Goal: Information Seeking & Learning: Learn about a topic

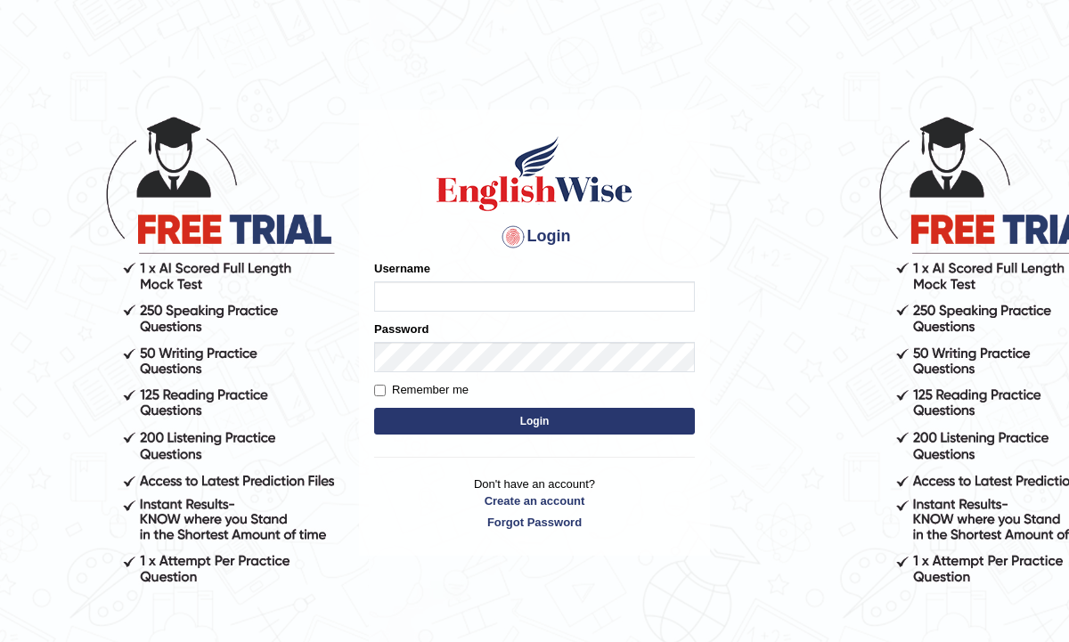
type input "amritpalkaurmalhi"
click at [432, 419] on button "Login" at bounding box center [534, 421] width 321 height 27
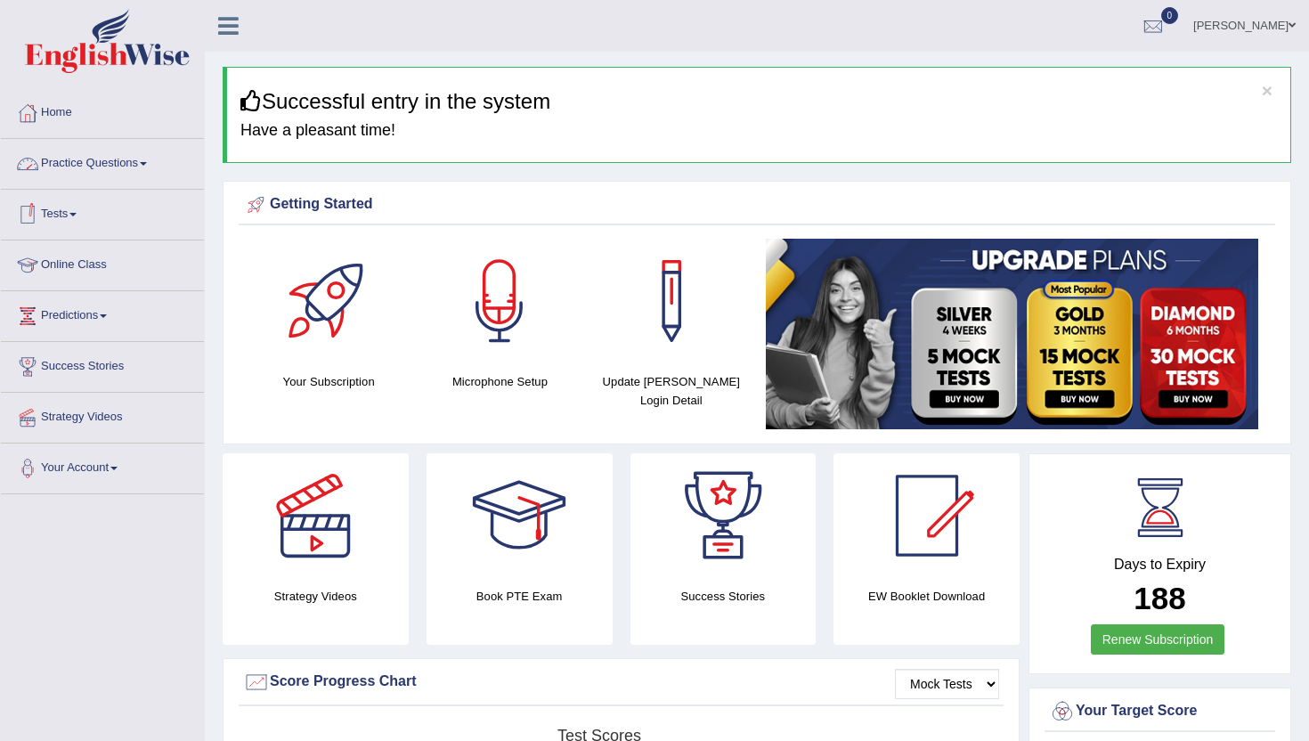
click at [125, 161] on link "Practice Questions" at bounding box center [102, 161] width 203 height 45
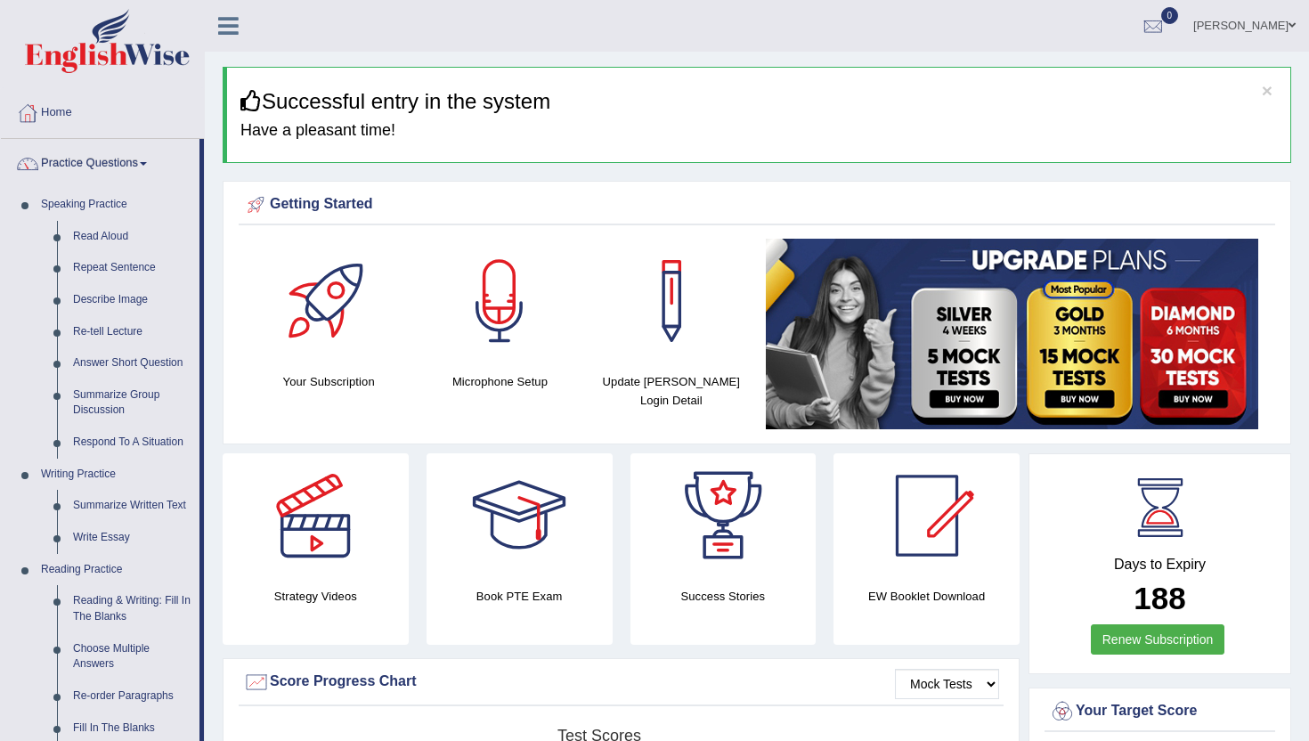
click at [220, 569] on div "Strategy Videos" at bounding box center [316, 548] width 204 height 191
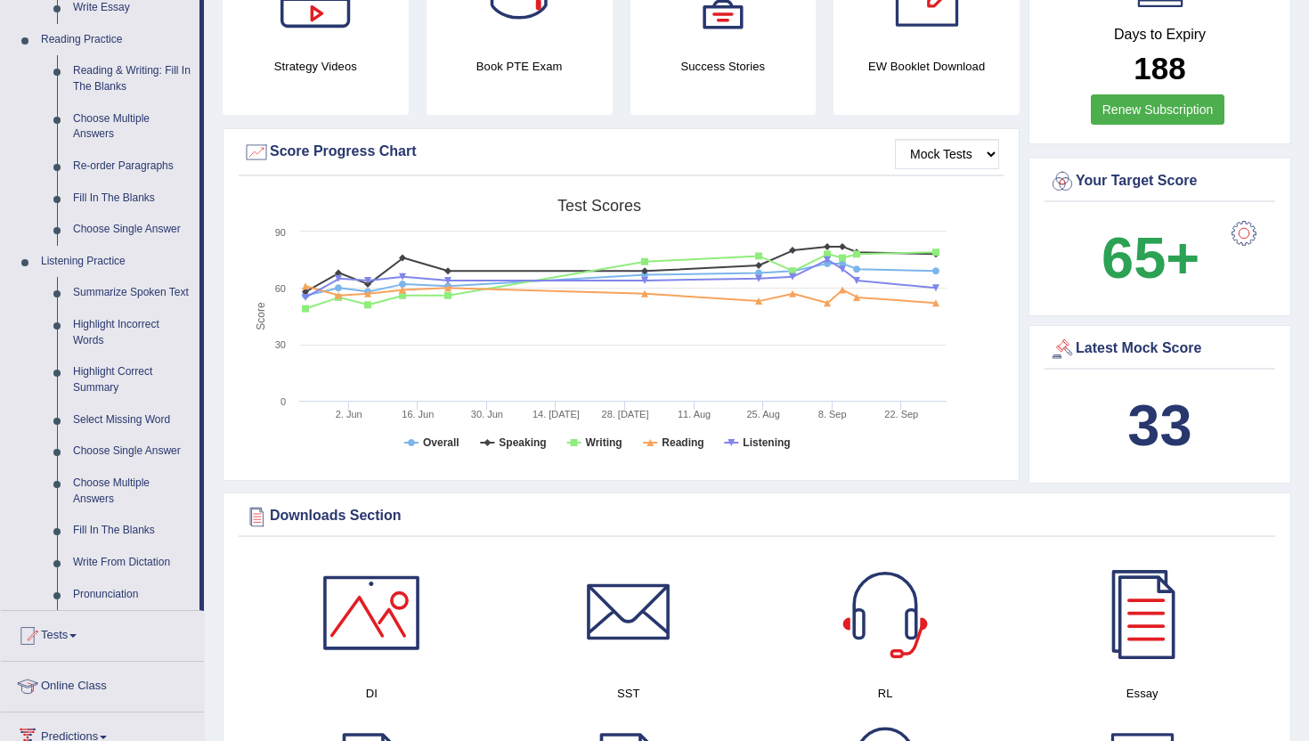
scroll to position [534, 0]
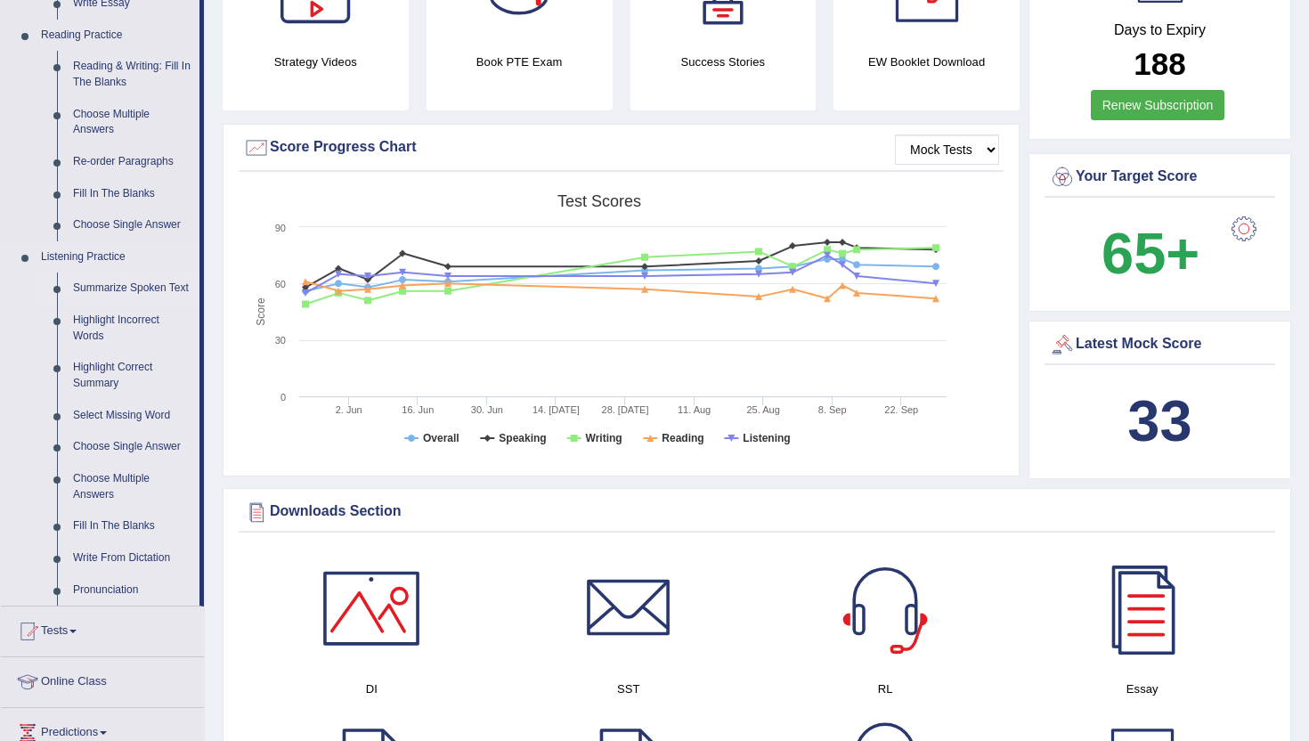
click at [106, 298] on link "Summarize Spoken Text" at bounding box center [132, 288] width 134 height 32
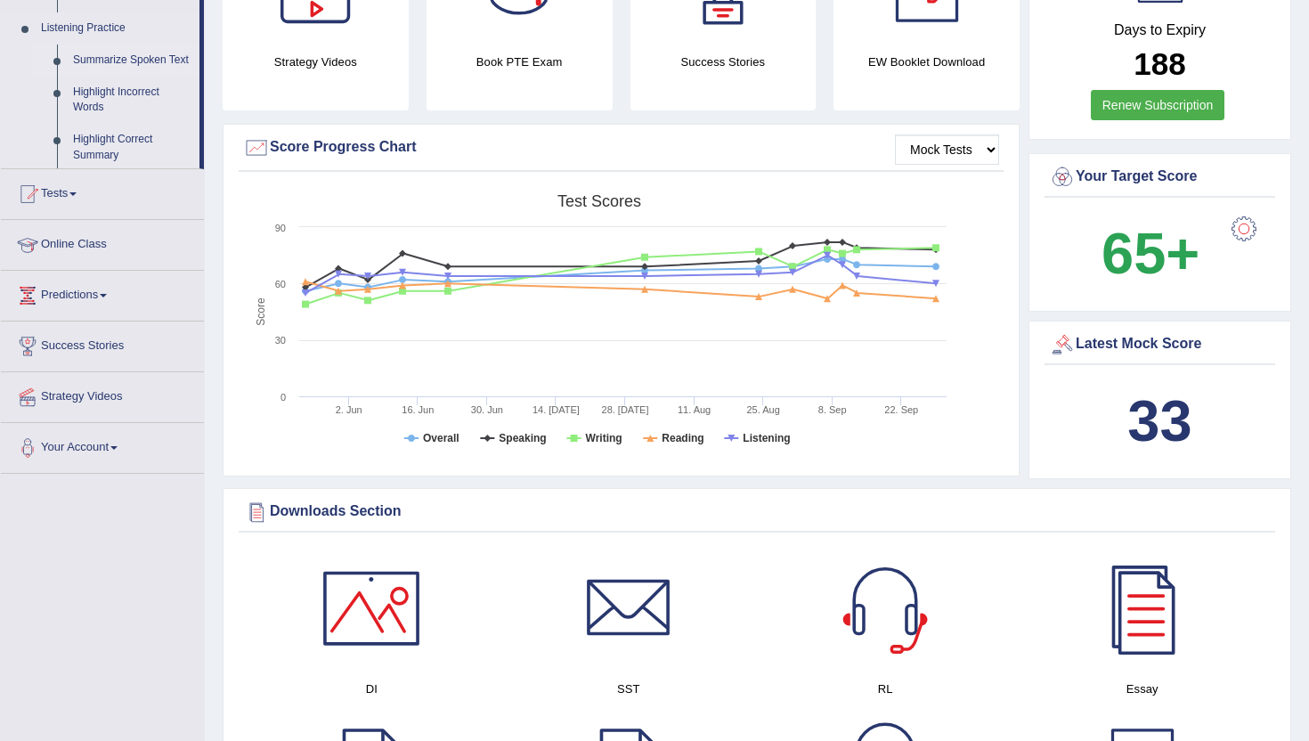
scroll to position [216, 0]
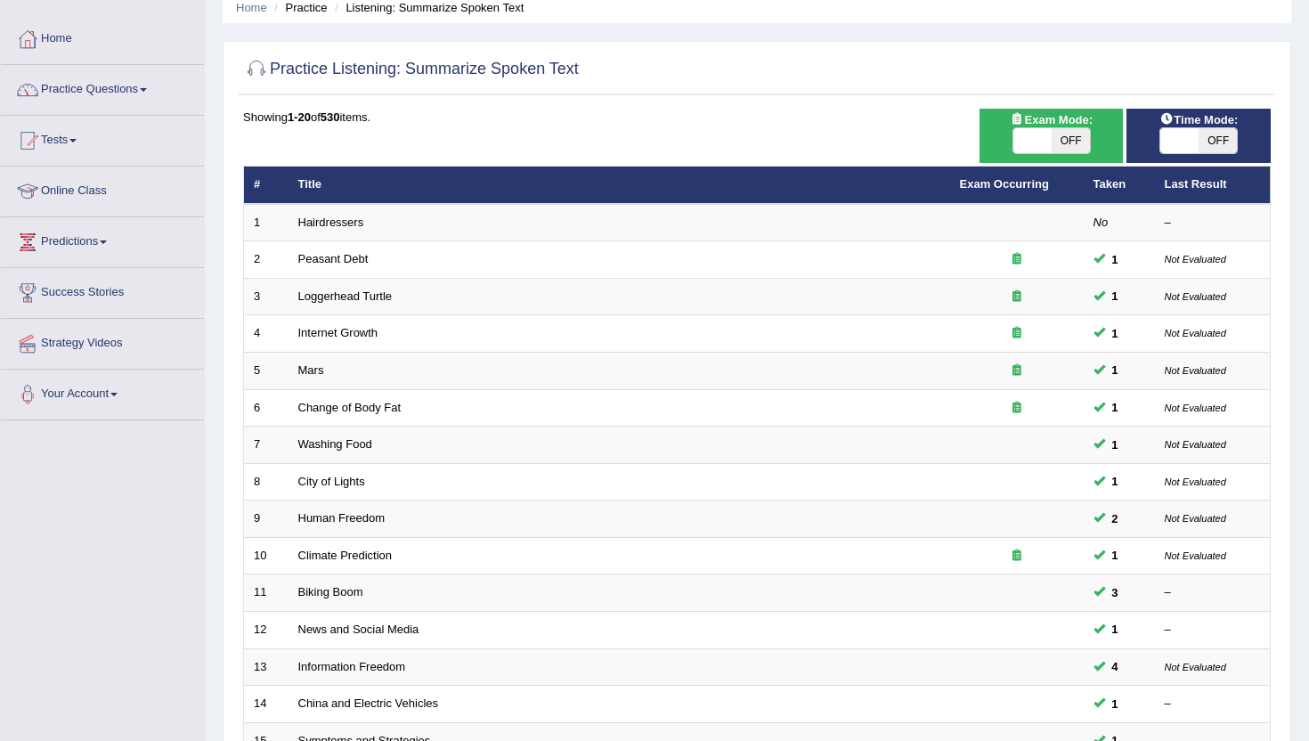
scroll to position [46, 0]
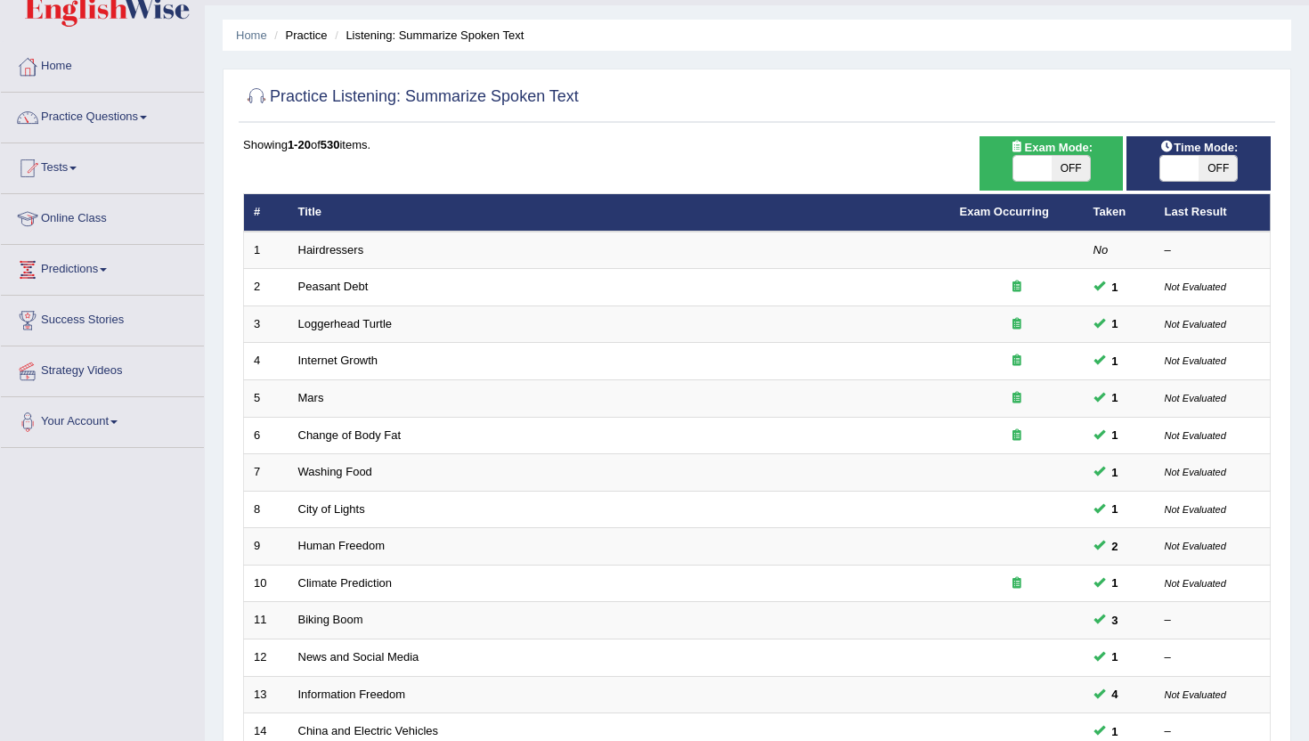
click at [1032, 158] on span at bounding box center [1032, 168] width 38 height 25
click at [1074, 160] on span "OFF" at bounding box center [1071, 168] width 38 height 25
checkbox input "true"
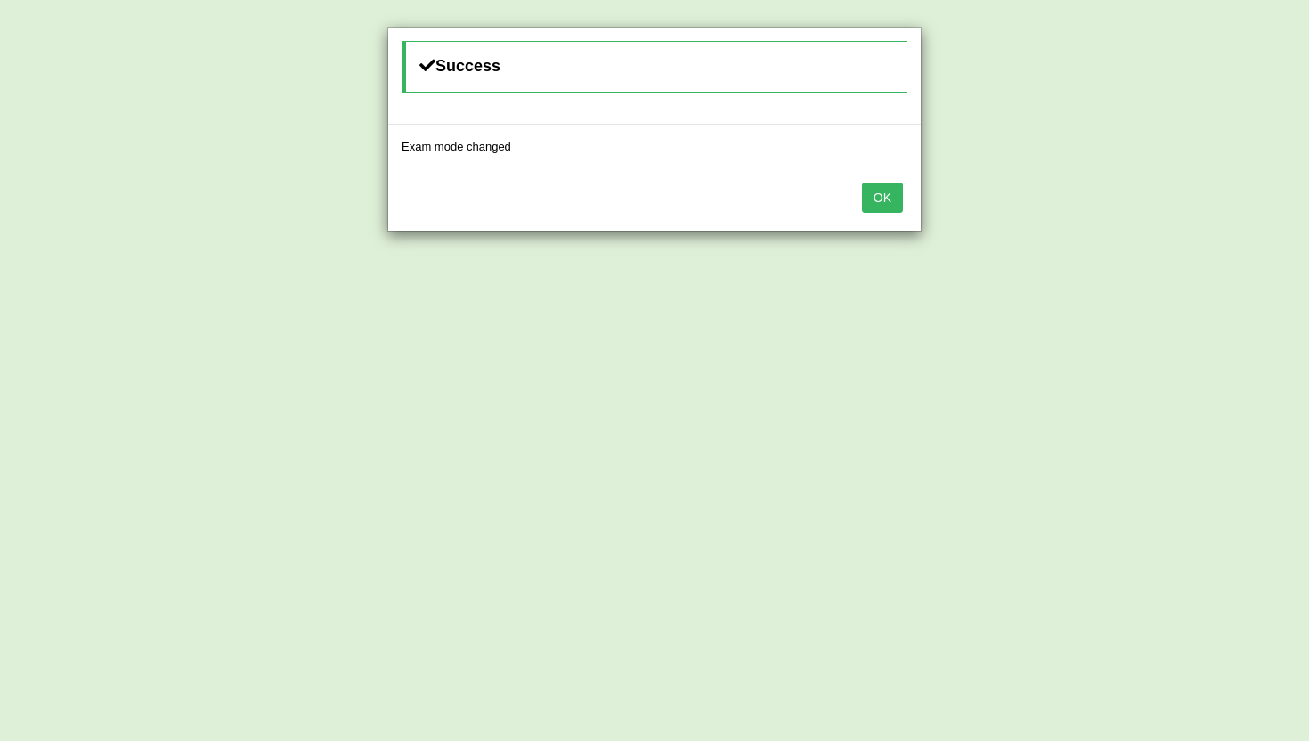
click at [893, 187] on button "OK" at bounding box center [882, 198] width 41 height 30
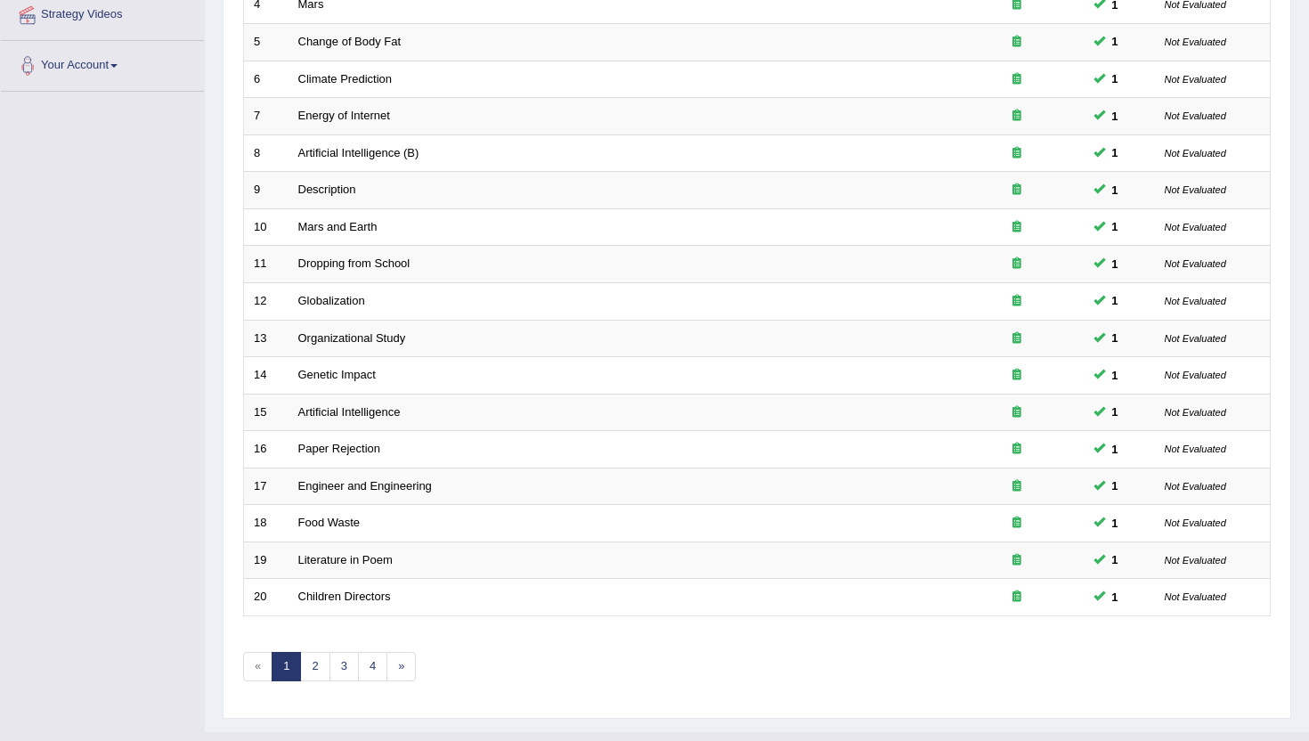
scroll to position [438, 0]
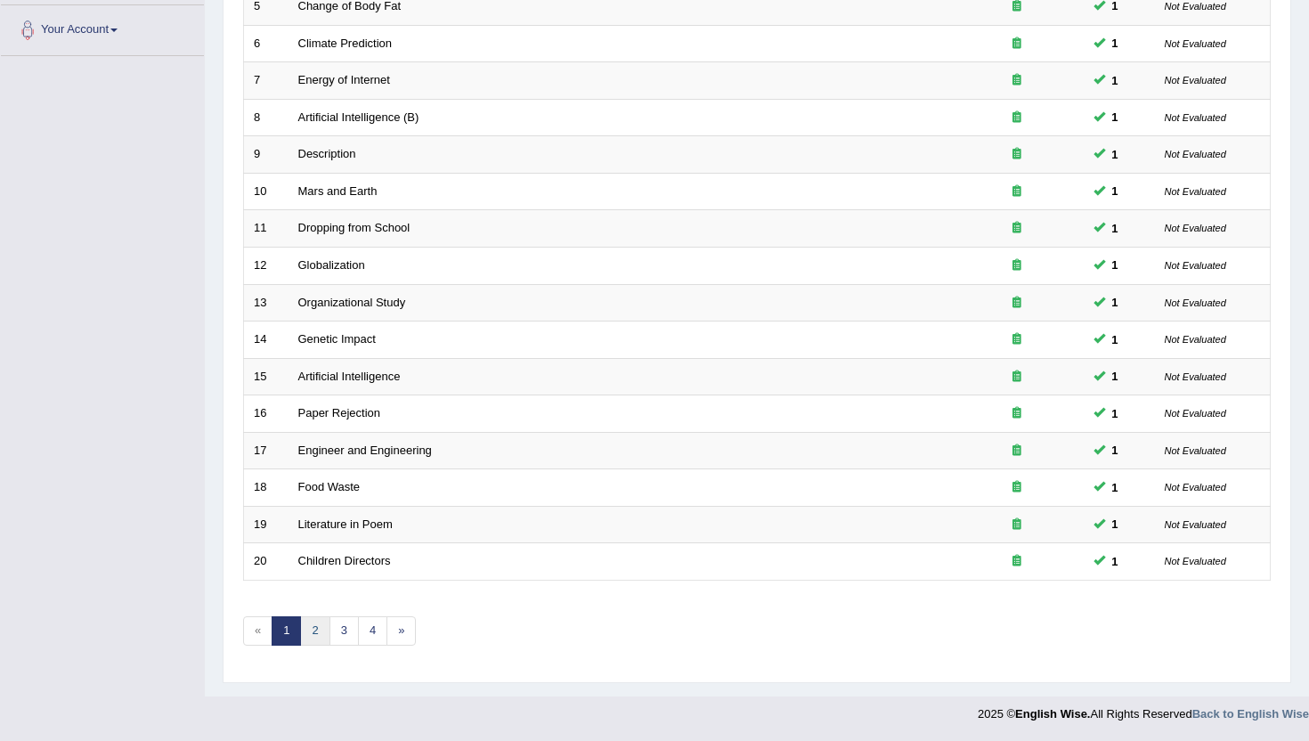
click at [313, 630] on link "2" at bounding box center [314, 630] width 29 height 29
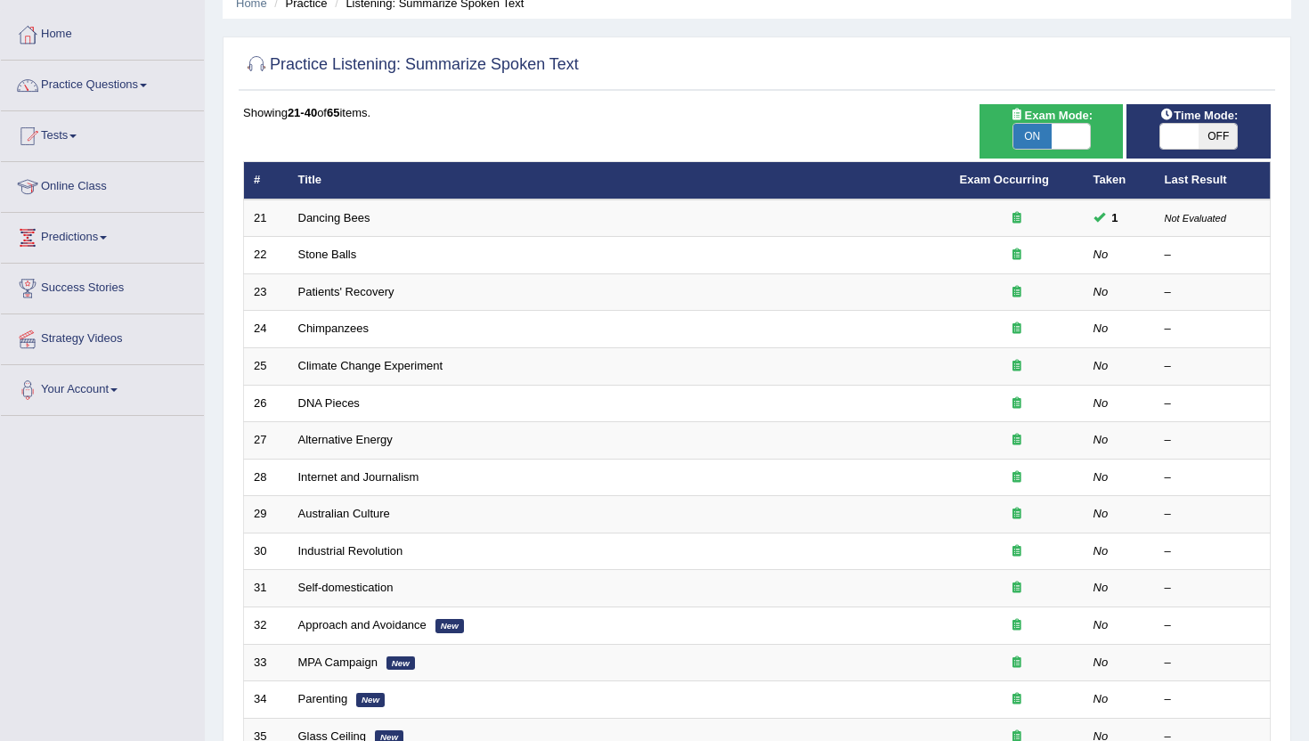
scroll to position [107, 0]
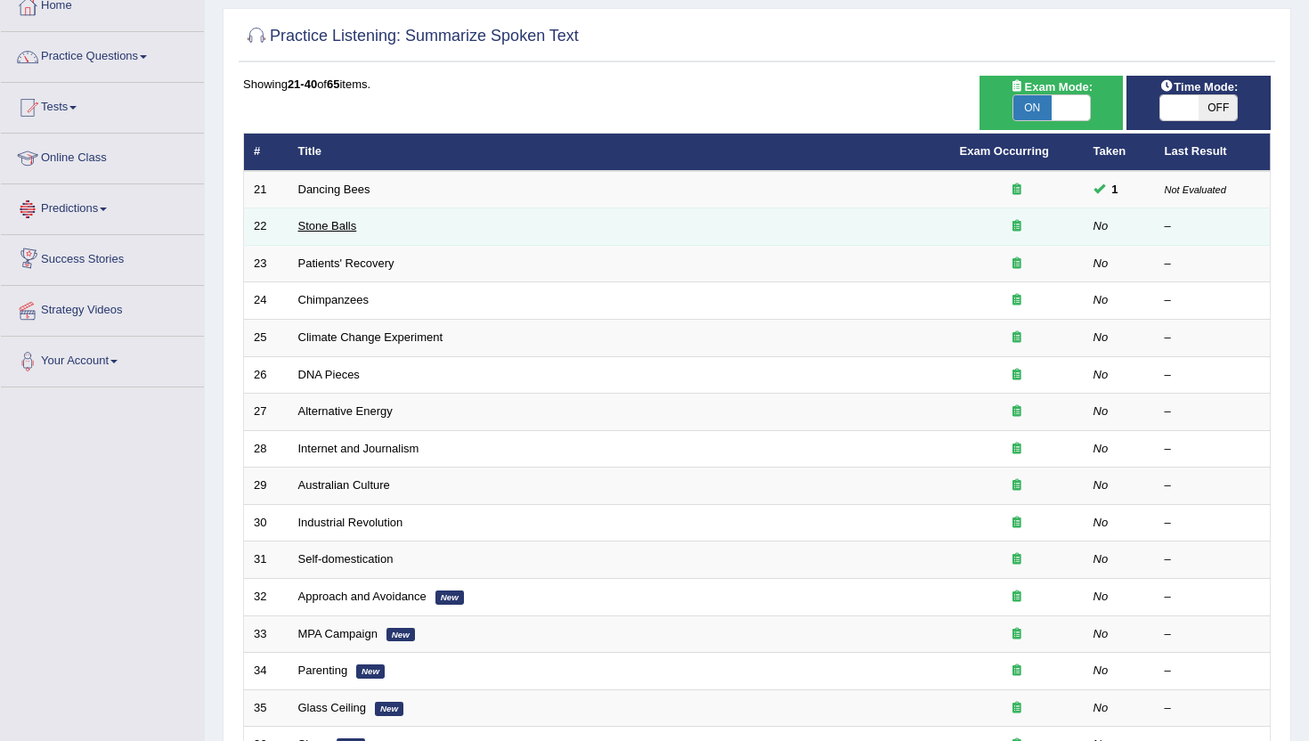
click at [336, 229] on link "Stone Balls" at bounding box center [327, 225] width 59 height 13
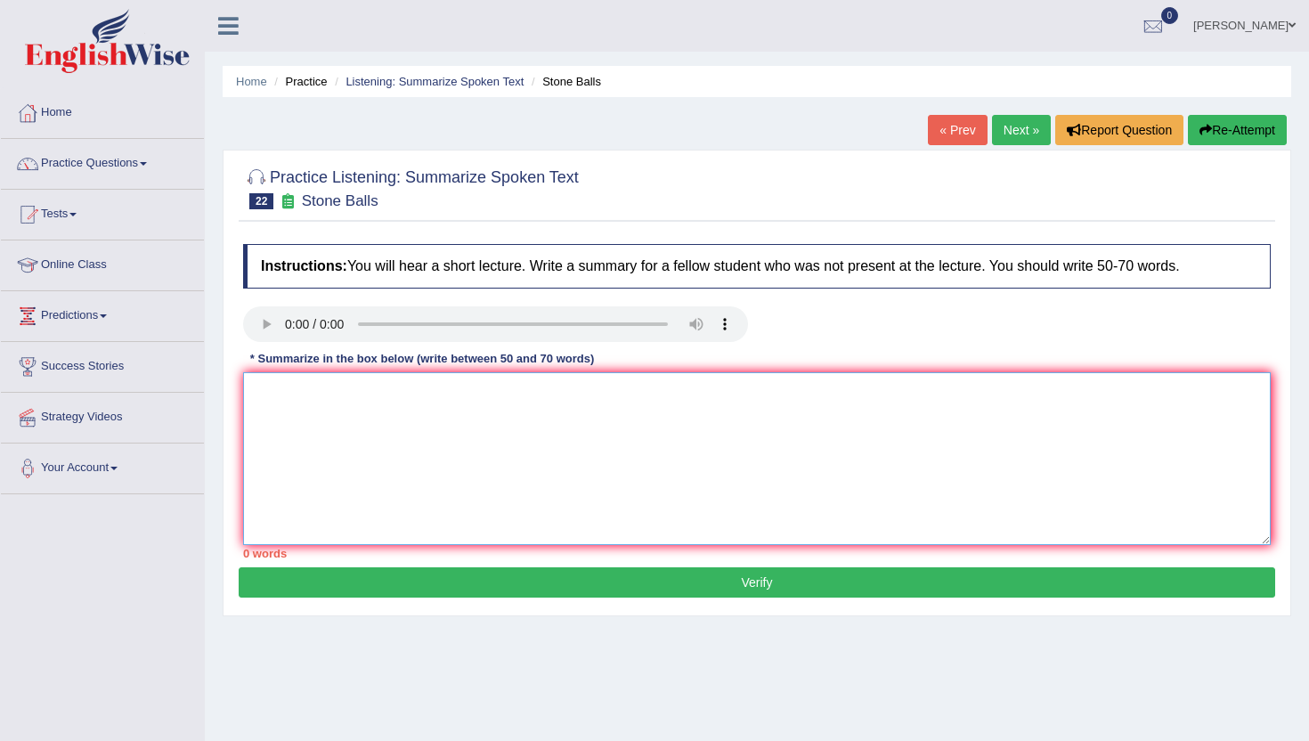
click at [385, 427] on textarea at bounding box center [757, 458] width 1028 height 173
click at [349, 579] on button "Verify" at bounding box center [757, 582] width 1036 height 30
click at [392, 460] on textarea at bounding box center [757, 458] width 1028 height 173
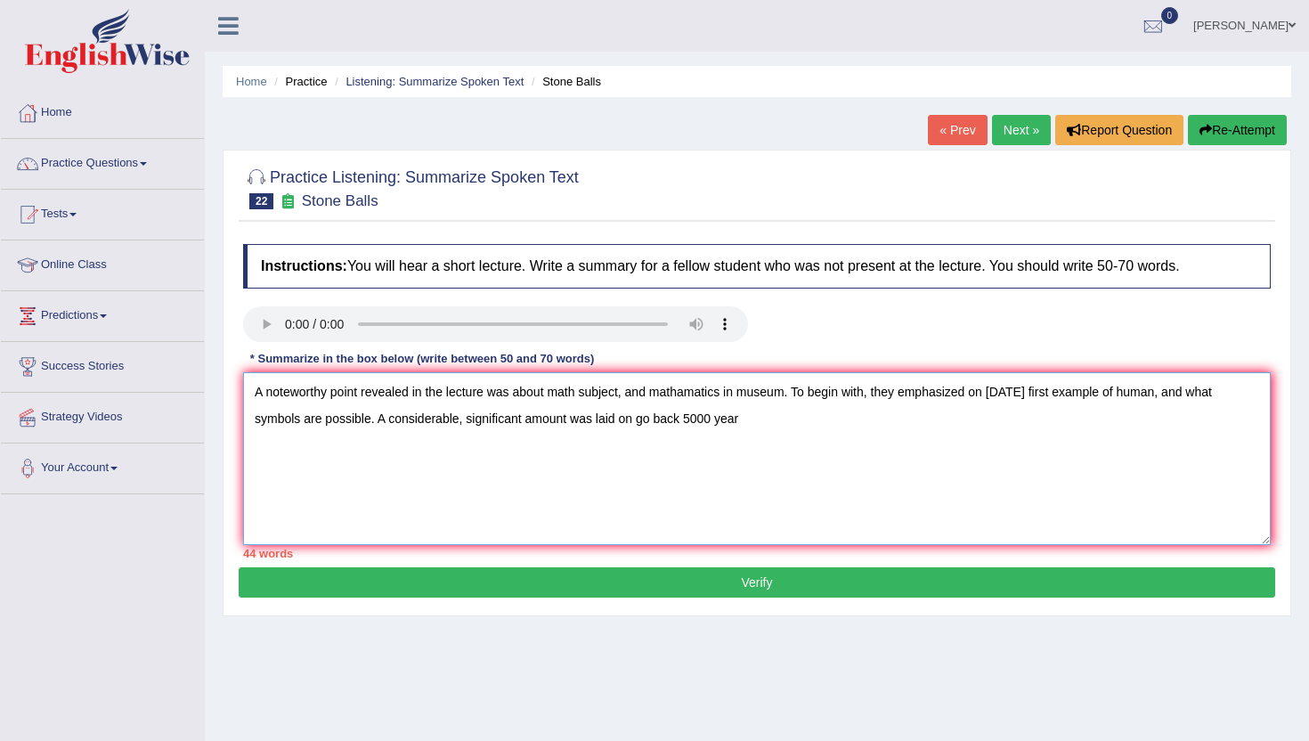
click at [715, 415] on textarea "A noteworthy point revealed in the lecture was about math subject, and mathamat…" at bounding box center [757, 458] width 1028 height 173
click at [934, 423] on textarea "A noteworthy point revealed in the lecture was about math subject, and mathamat…" at bounding box center [757, 458] width 1028 height 173
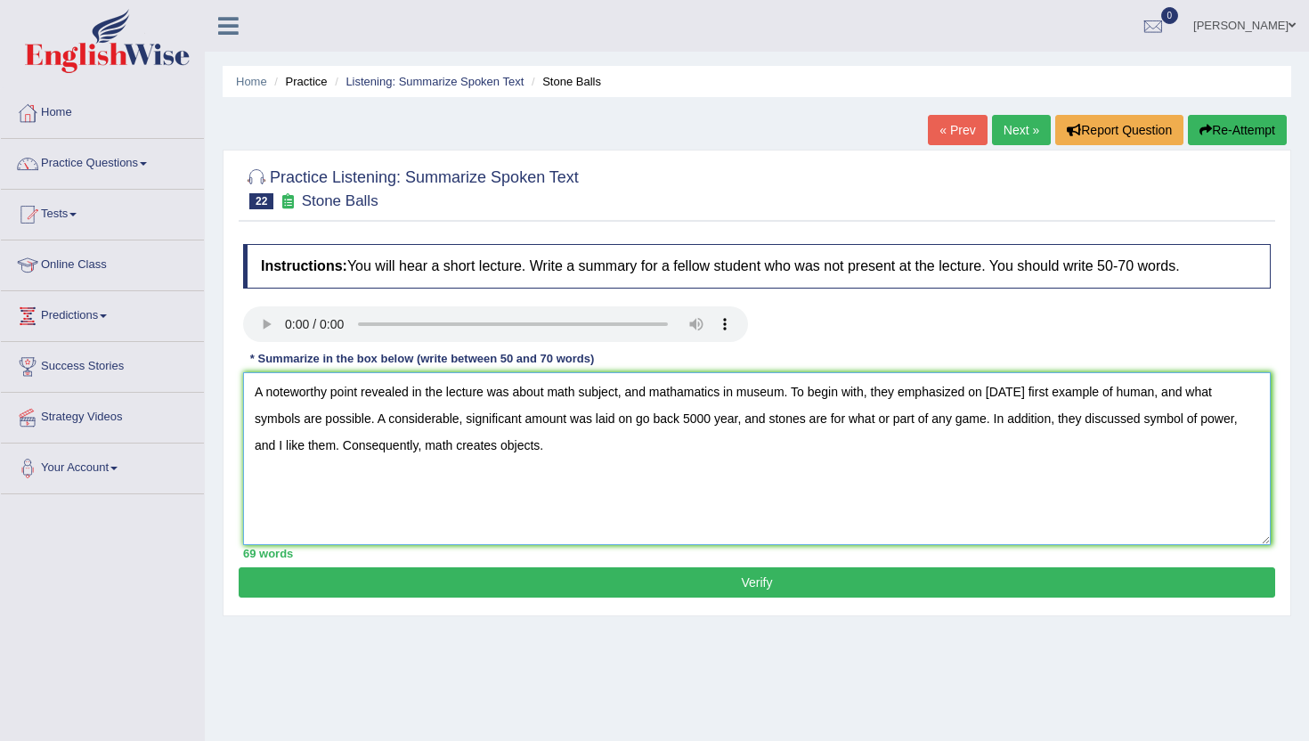
click at [689, 394] on textarea "A noteworthy point revealed in the lecture was about math subject, and mathamat…" at bounding box center [757, 458] width 1028 height 173
click at [717, 429] on textarea "A noteworthy point revealed in the lecture was about math subject, and mathemat…" at bounding box center [757, 458] width 1028 height 173
type textarea "A noteworthy point revealed in the lecture was about math subject, and mathemat…"
click at [592, 569] on button "Verify" at bounding box center [757, 582] width 1036 height 30
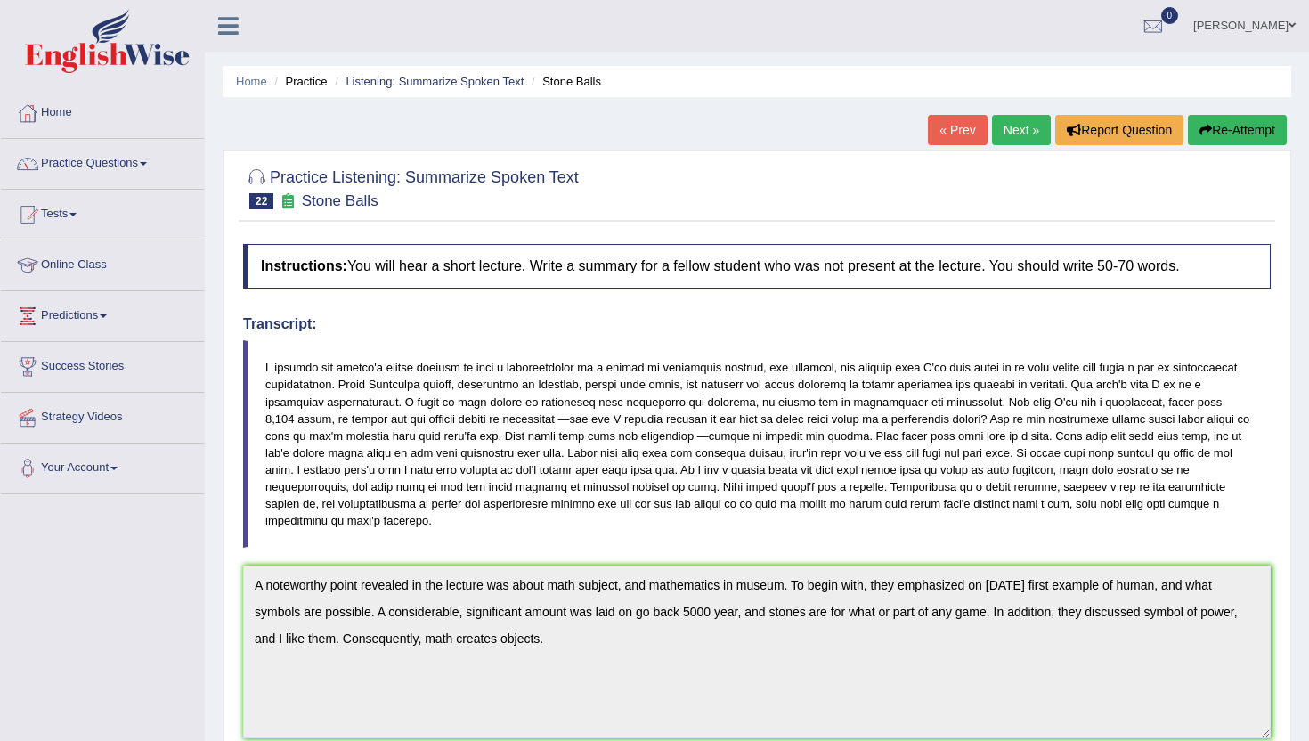
click at [1004, 134] on link "Next »" at bounding box center [1021, 130] width 59 height 30
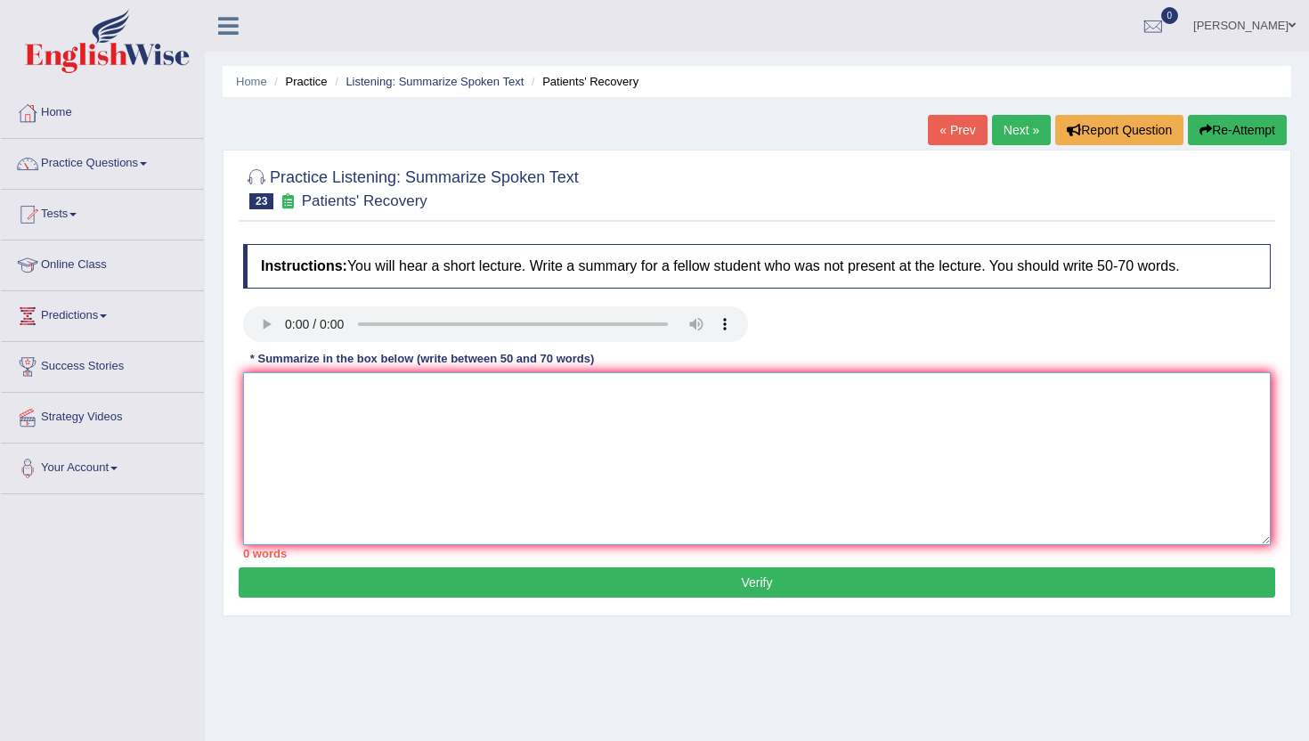
click at [362, 518] on textarea at bounding box center [757, 458] width 1028 height 173
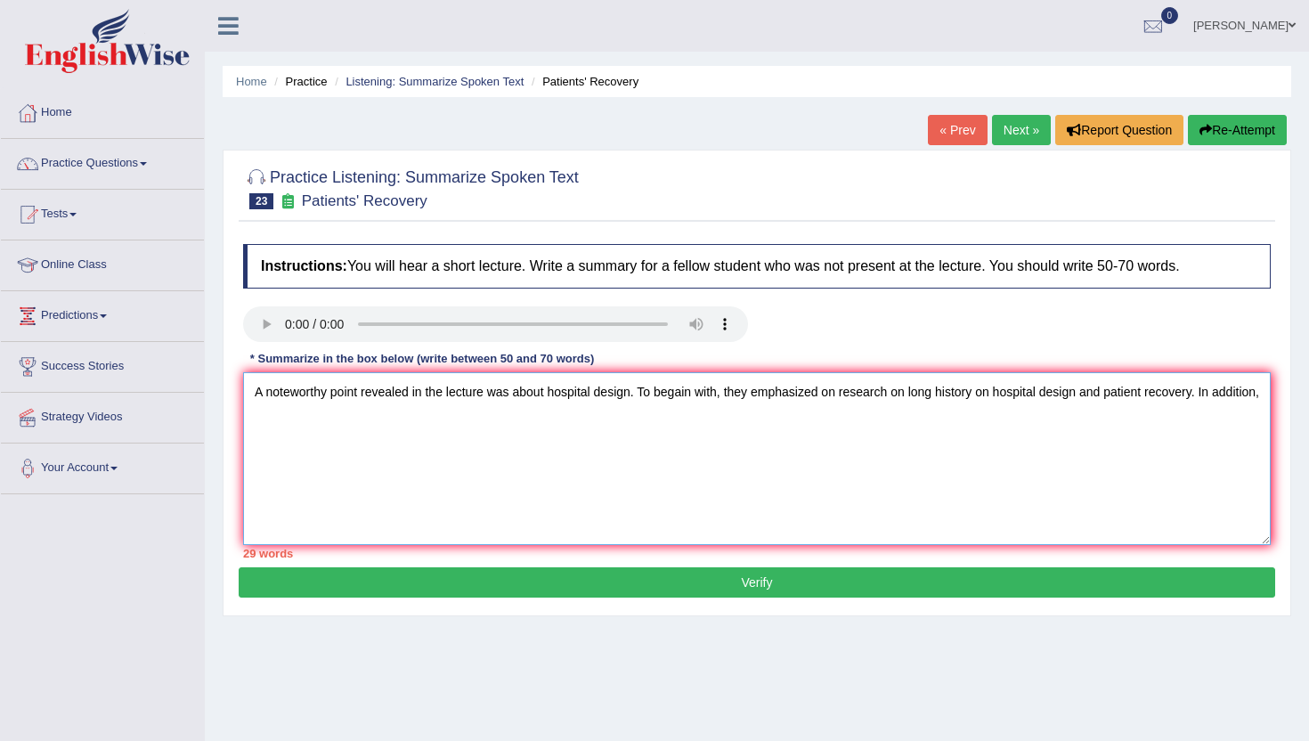
type textarea "A noteworthy point revealed in the lecture was about hospital design. To begain…"
